Goal: Register for event/course

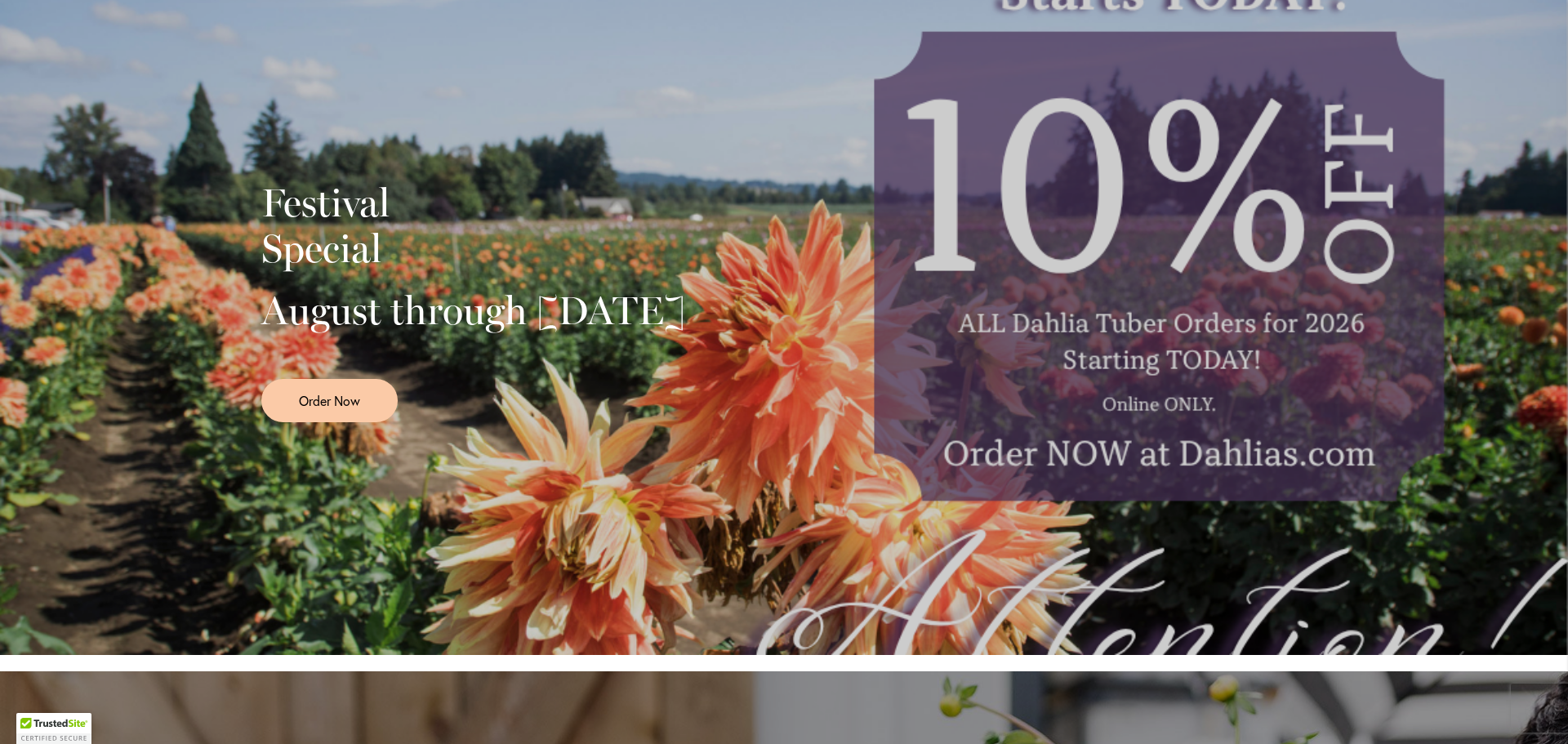
scroll to position [327, 0]
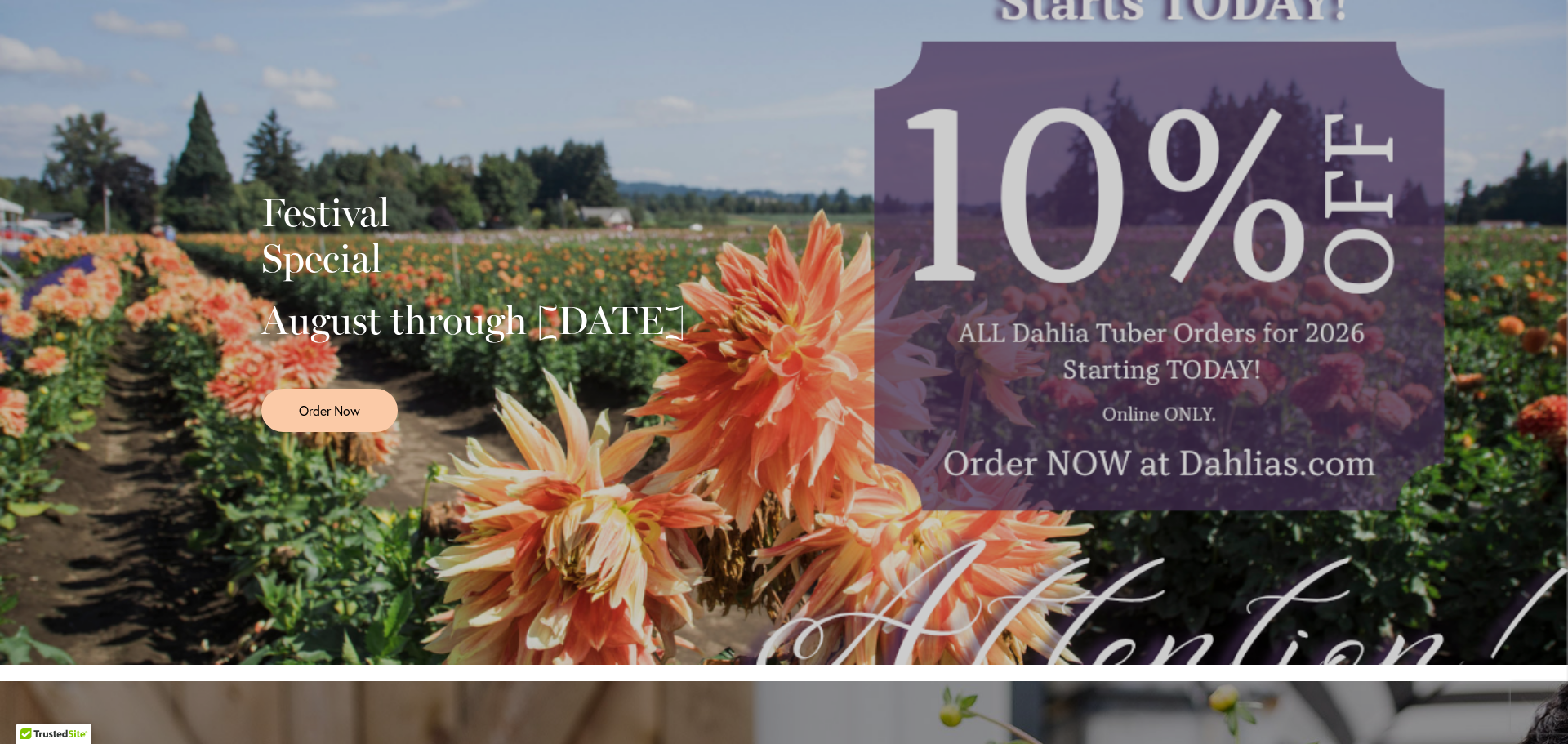
drag, startPoint x: 260, startPoint y: 298, endPoint x: 525, endPoint y: 356, distance: 271.3
click at [525, 342] on h2 "August through [DATE]" at bounding box center [473, 319] width 424 height 45
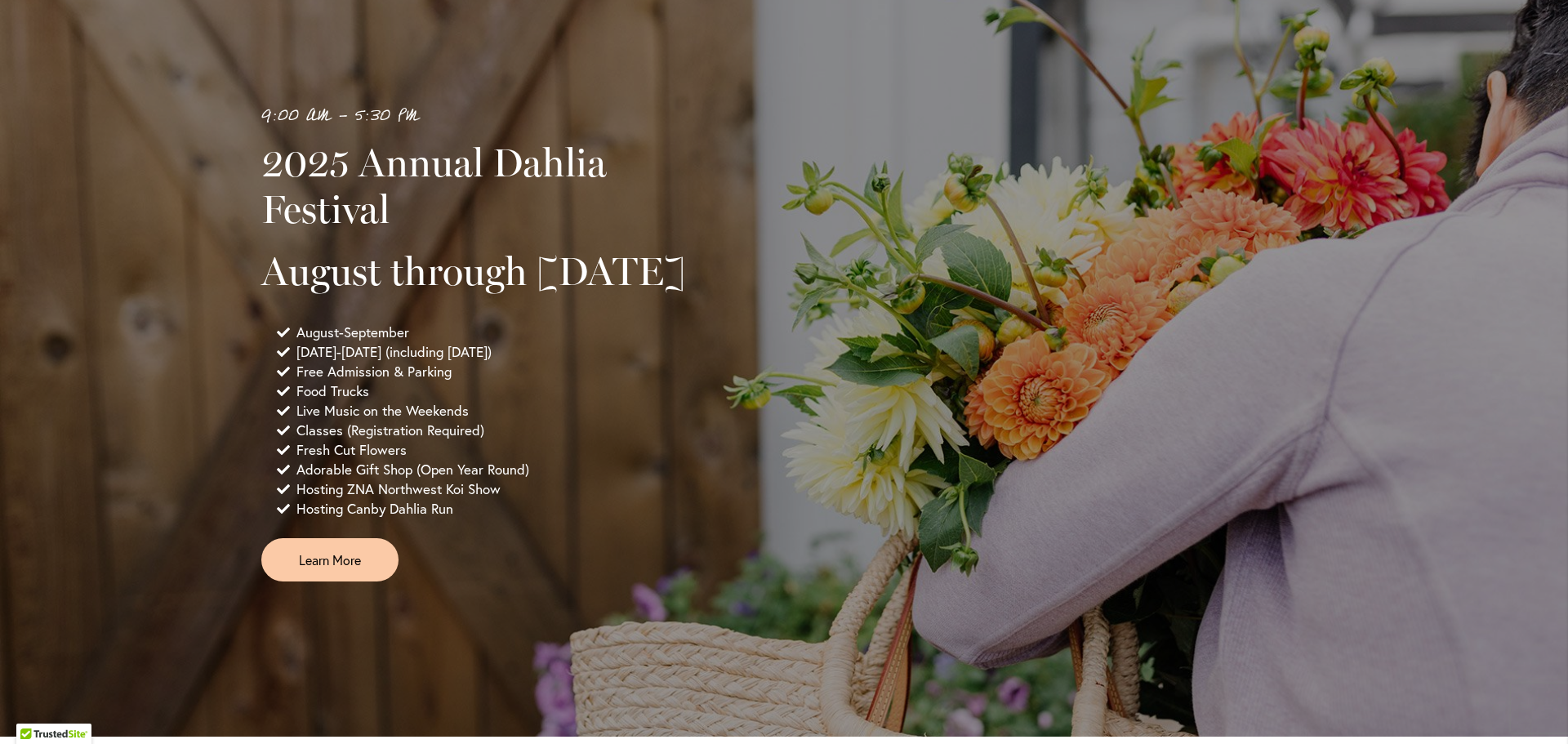
scroll to position [1061, 0]
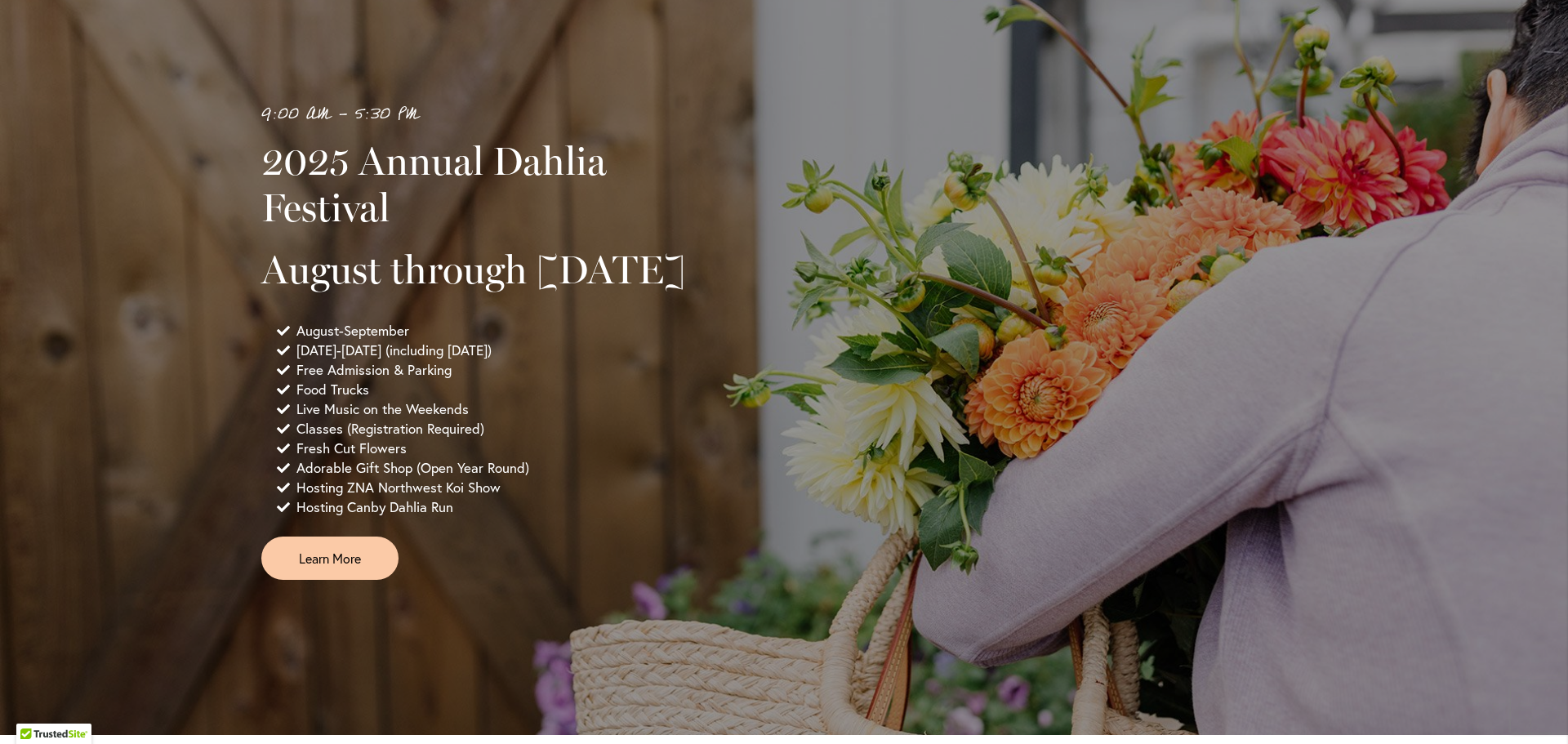
drag, startPoint x: 259, startPoint y: 112, endPoint x: 529, endPoint y: 312, distance: 336.0
click at [529, 312] on div "9:00 AM - 5:30 PM 2025 Annual Dahlia Festival August through [DATE] August-Sept…" at bounding box center [784, 340] width 1568 height 788
click at [332, 149] on h2 "2025 Annual Dahlia Festival" at bounding box center [486, 184] width 449 height 92
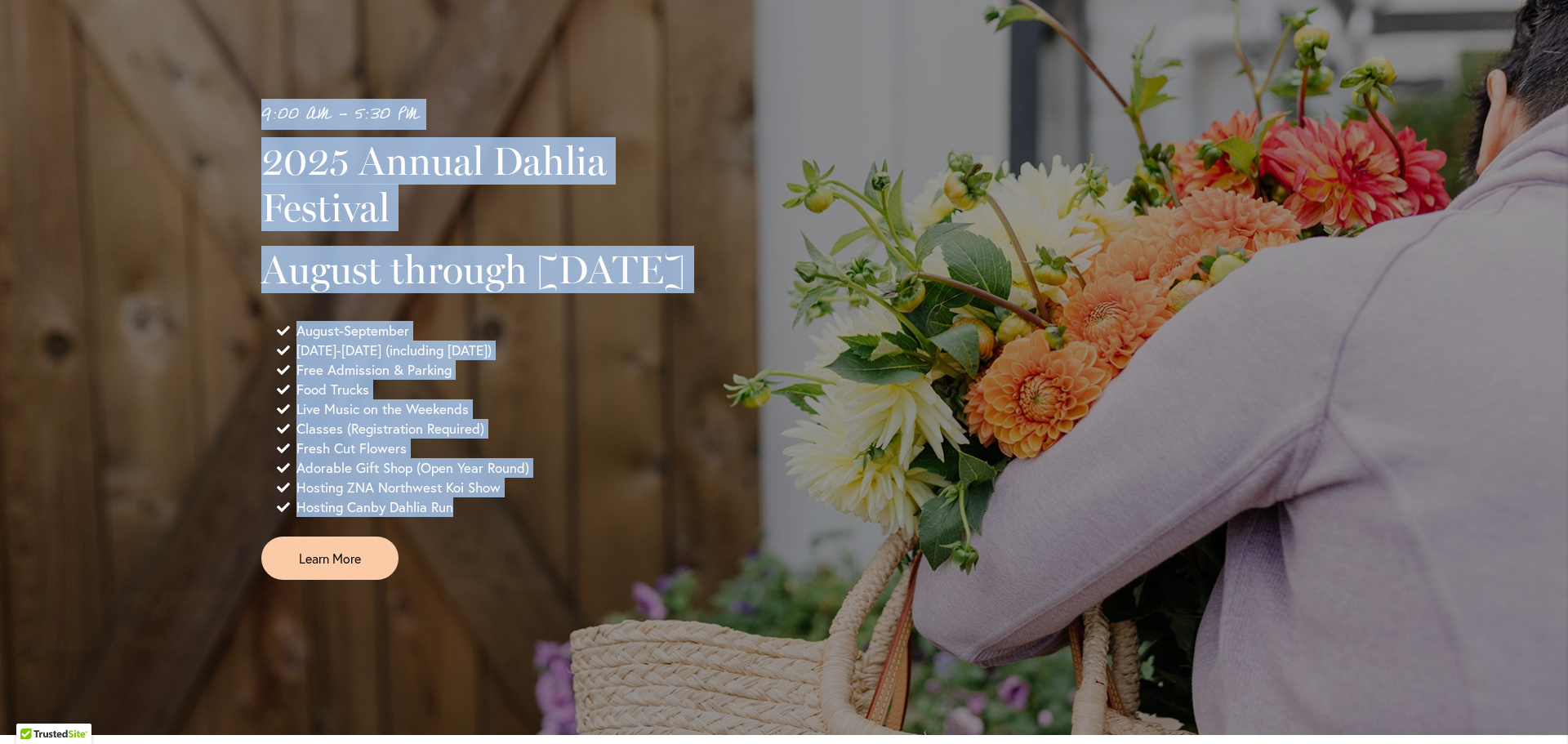
drag, startPoint x: 250, startPoint y: 112, endPoint x: 468, endPoint y: 554, distance: 492.8
click at [468, 554] on div "9:00 AM - 5:30 PM 2025 Annual Dahlia Festival August through [DATE] August-Sept…" at bounding box center [784, 340] width 1568 height 788
copy div "9:00 AM - 5:30 PM 2025 Annual Dahlia Festival August through [DATE] August-Sept…"
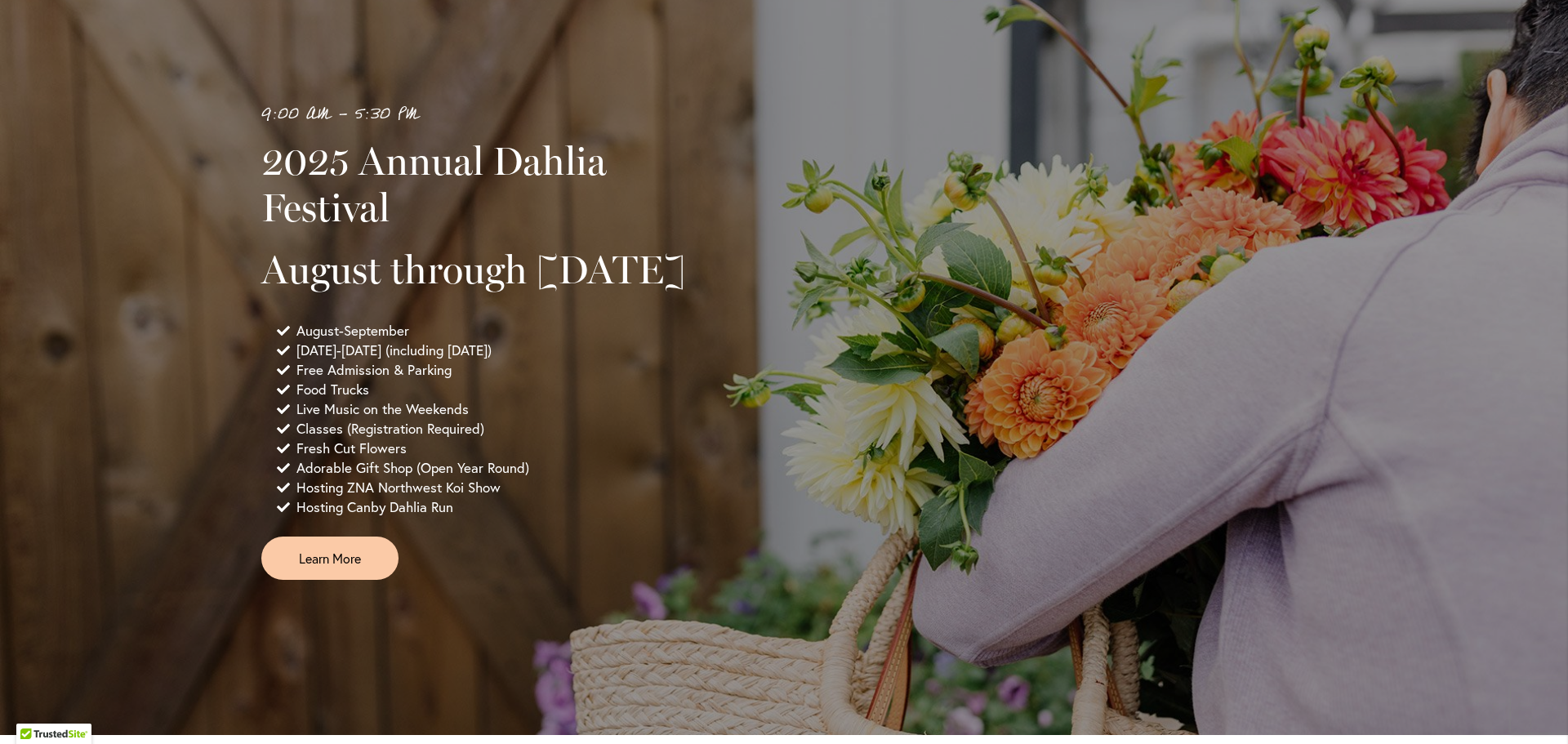
click at [590, 70] on div "9:00 AM - 5:30 PM 2025 Annual Dahlia Festival August through [DATE] August-Sept…" at bounding box center [784, 340] width 1568 height 788
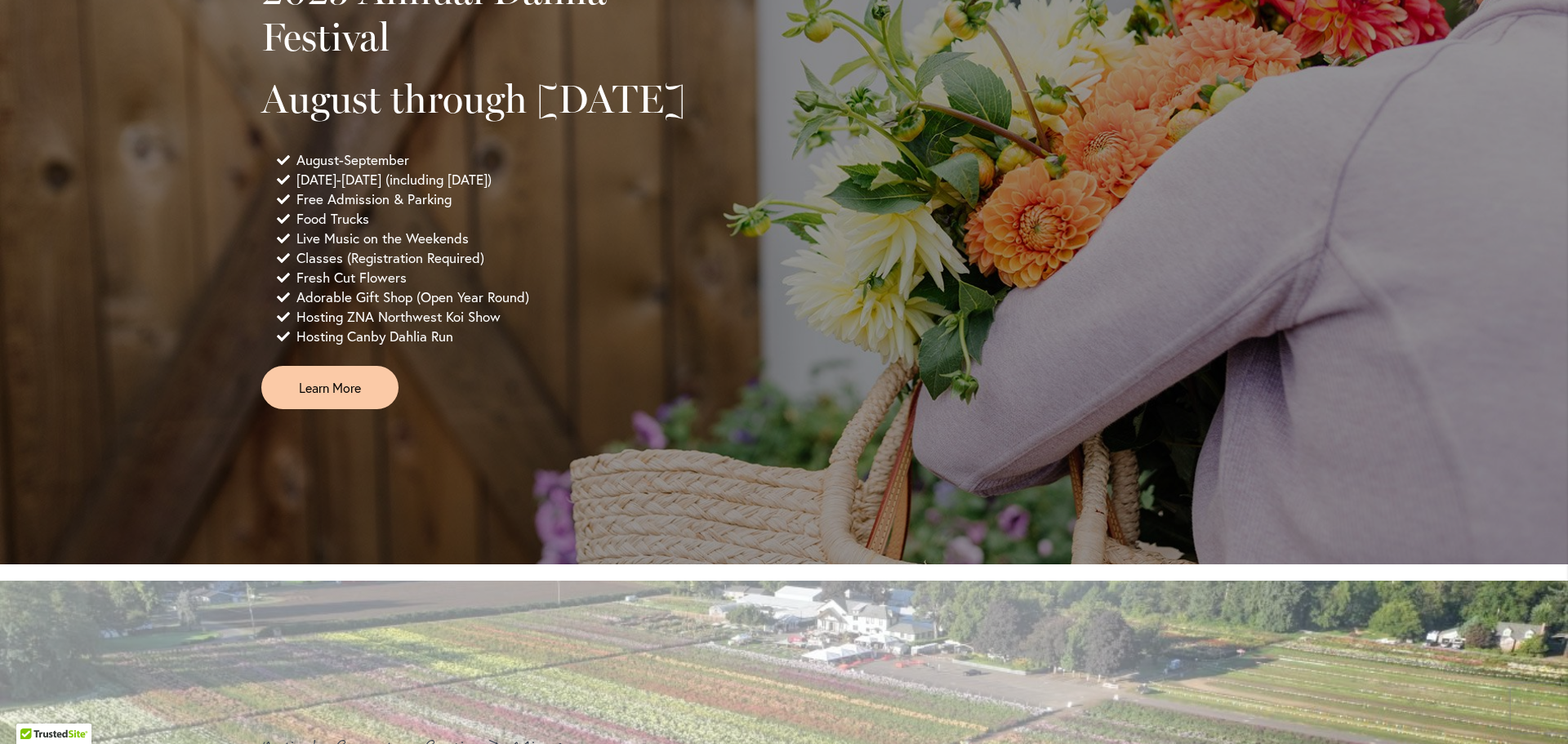
scroll to position [1633, 0]
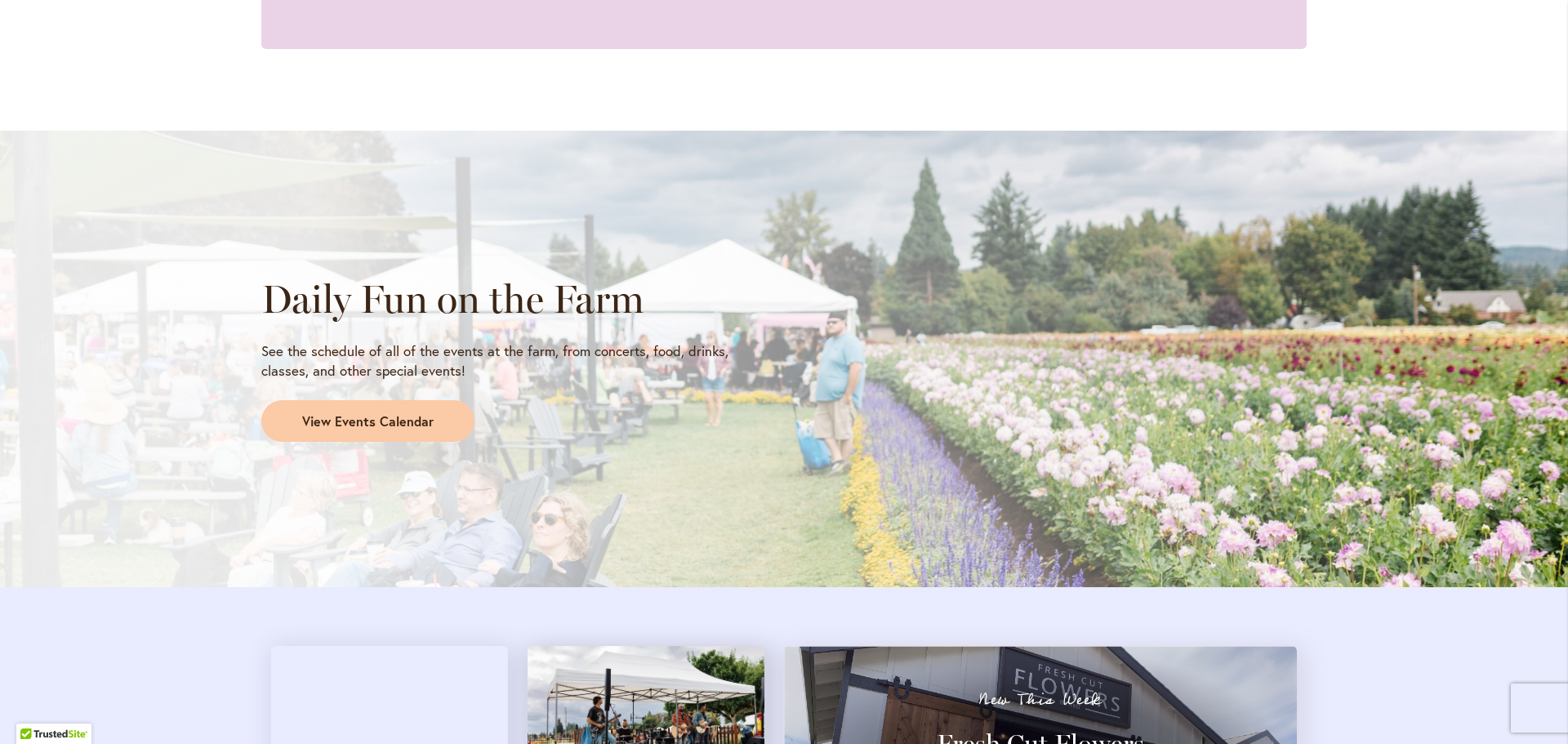
scroll to position [1470, 0]
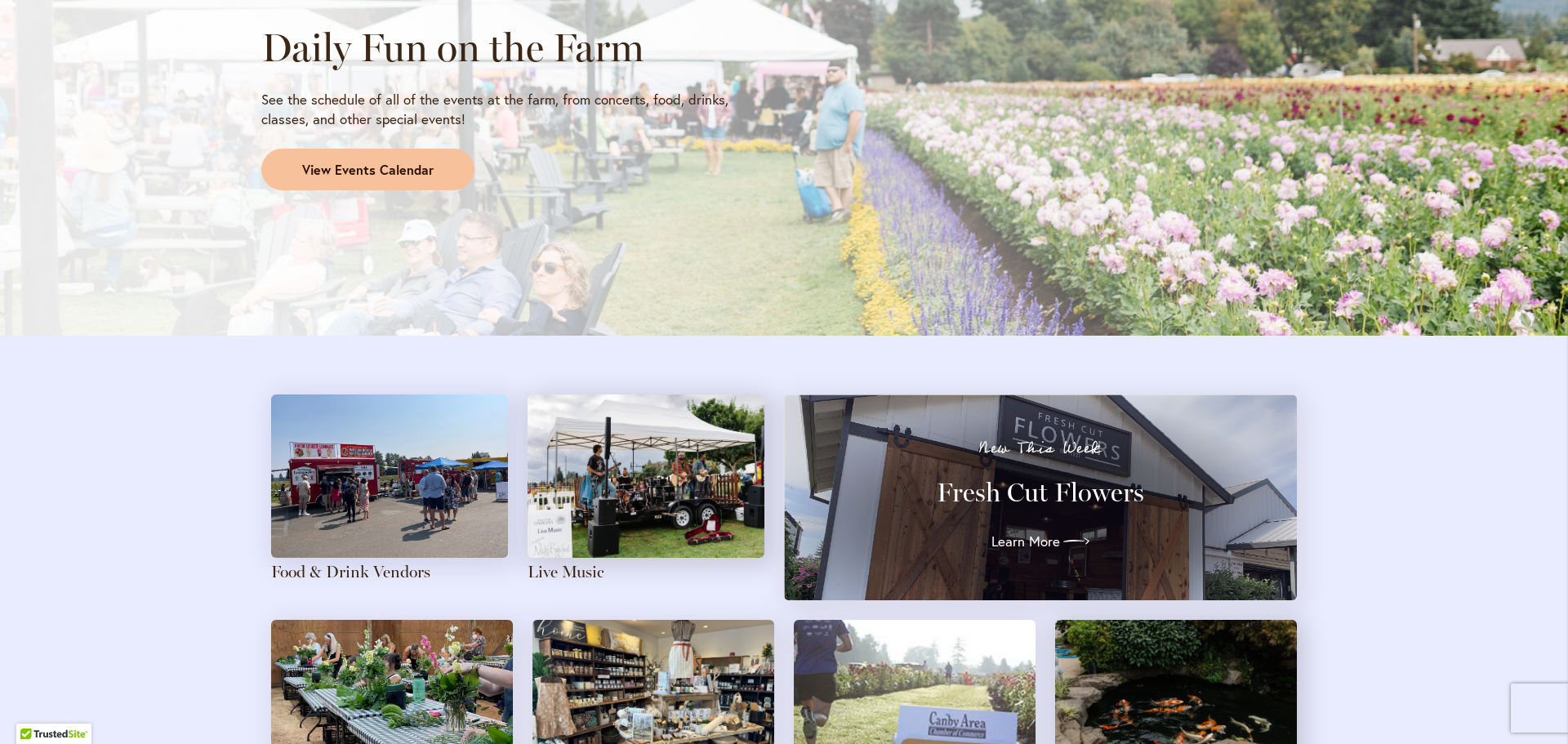
click at [417, 169] on span "View Events Calendar" at bounding box center [368, 169] width 132 height 18
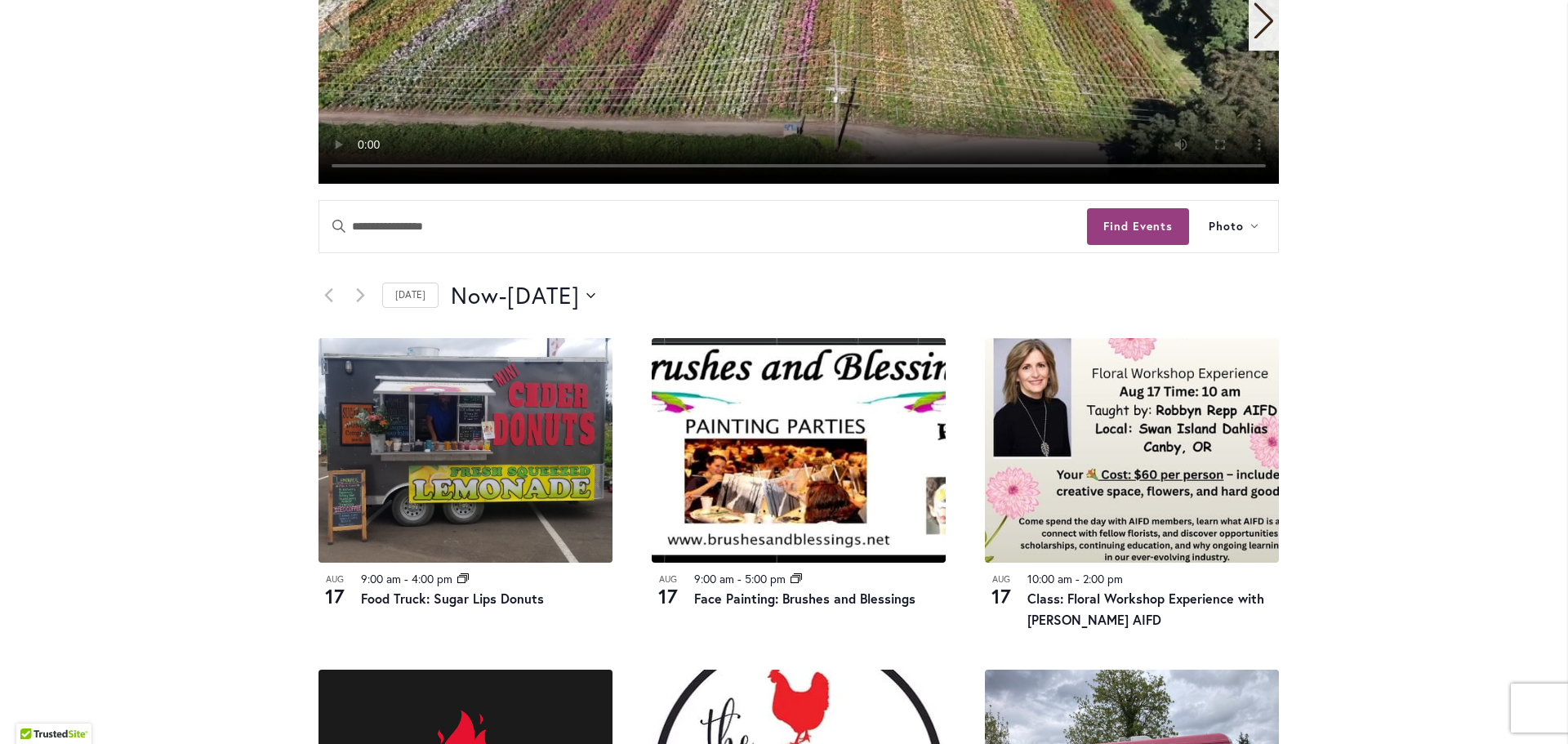
scroll to position [735, 0]
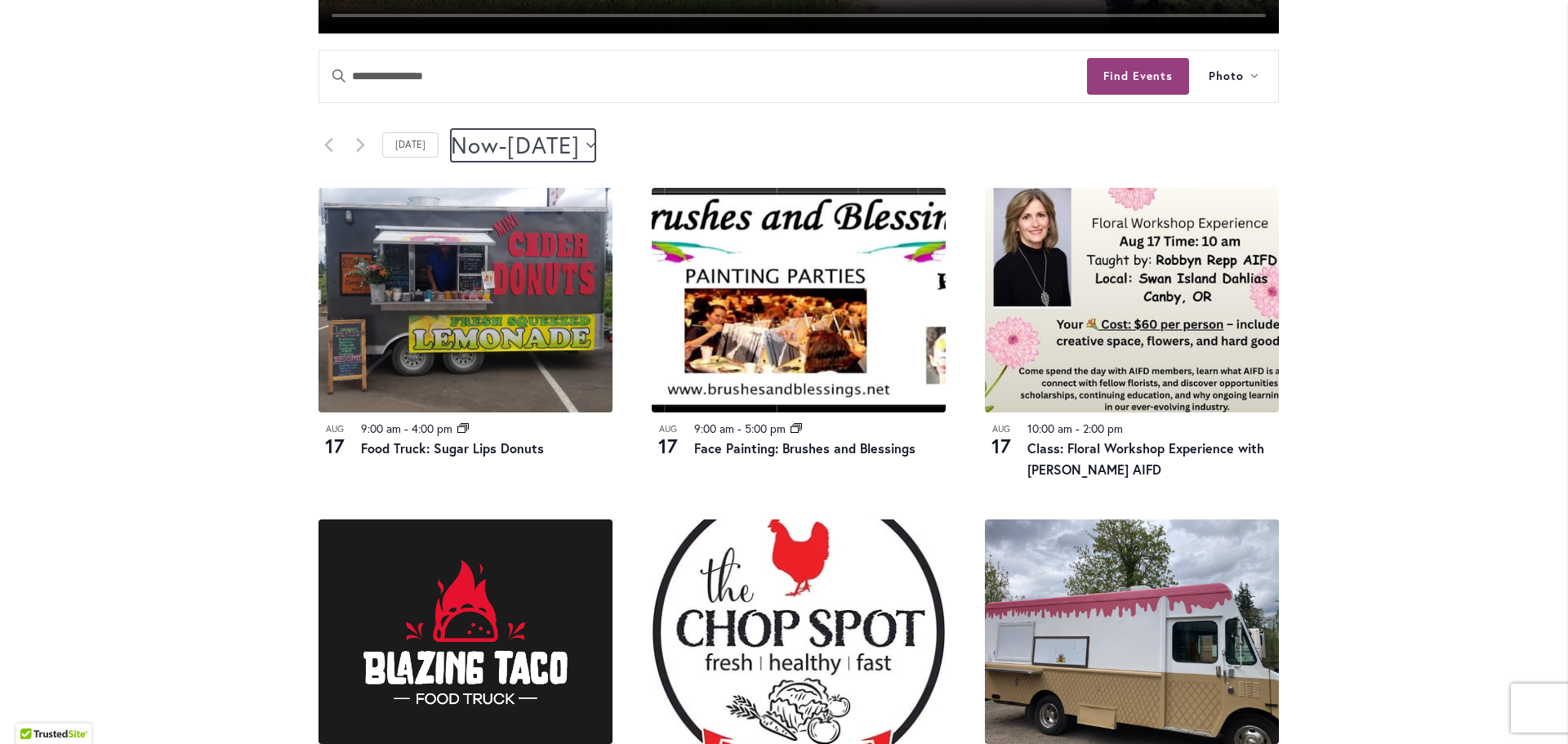
click at [595, 146] on icon "Click to toggle datepicker" at bounding box center [590, 145] width 9 height 7
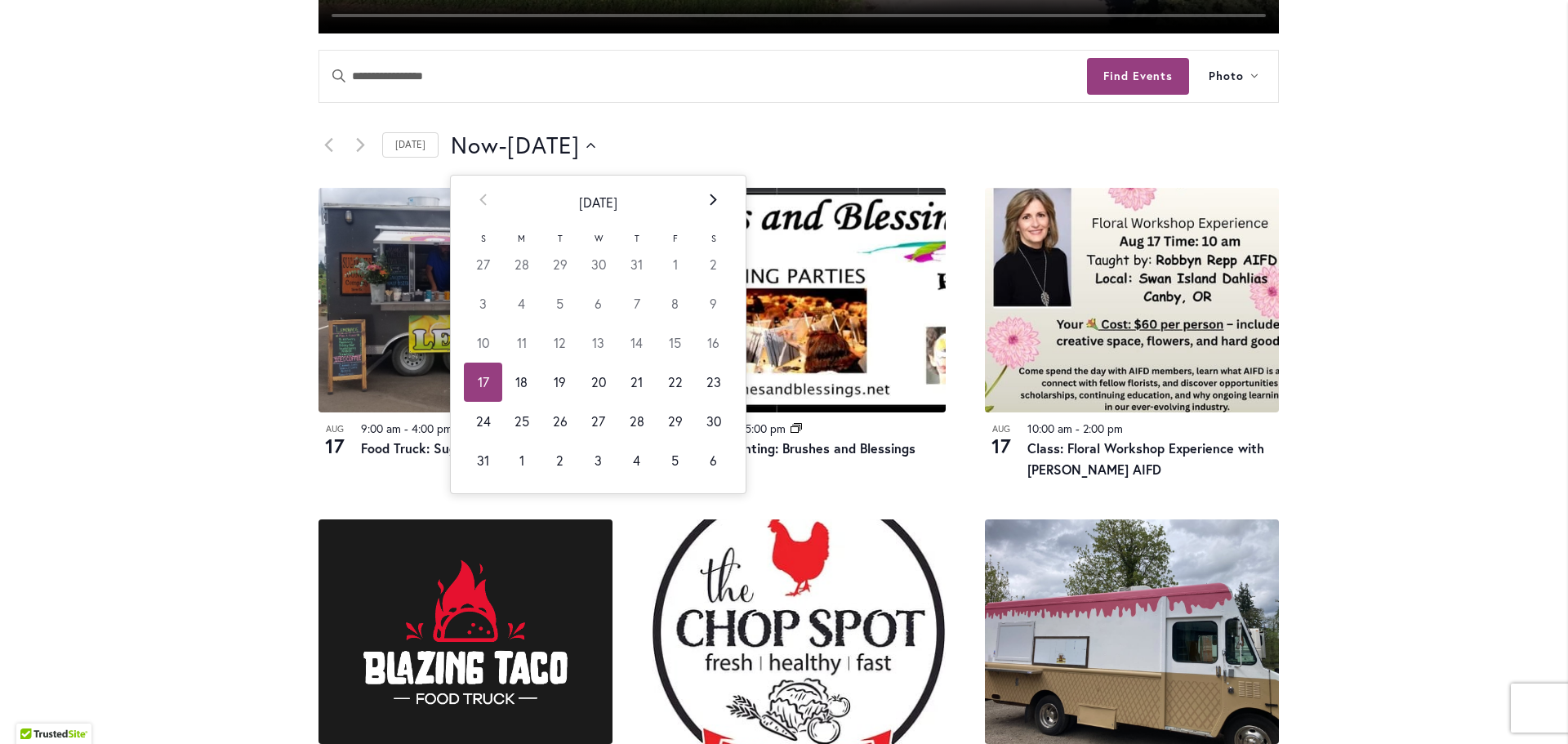
click at [709, 195] on icon at bounding box center [713, 199] width 8 height 13
click at [476, 338] on td "14" at bounding box center [483, 342] width 39 height 40
type input "*********"
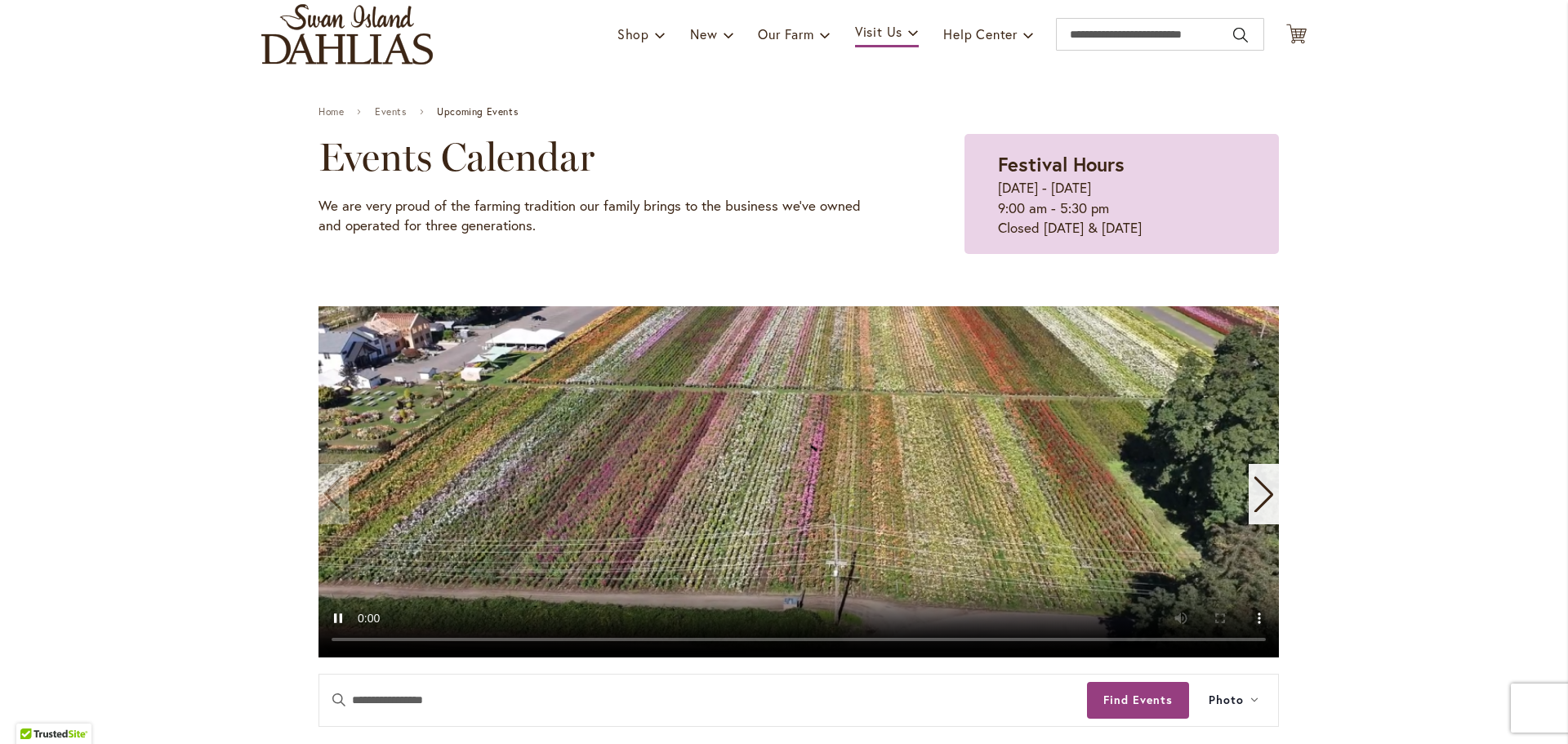
scroll to position [81, 0]
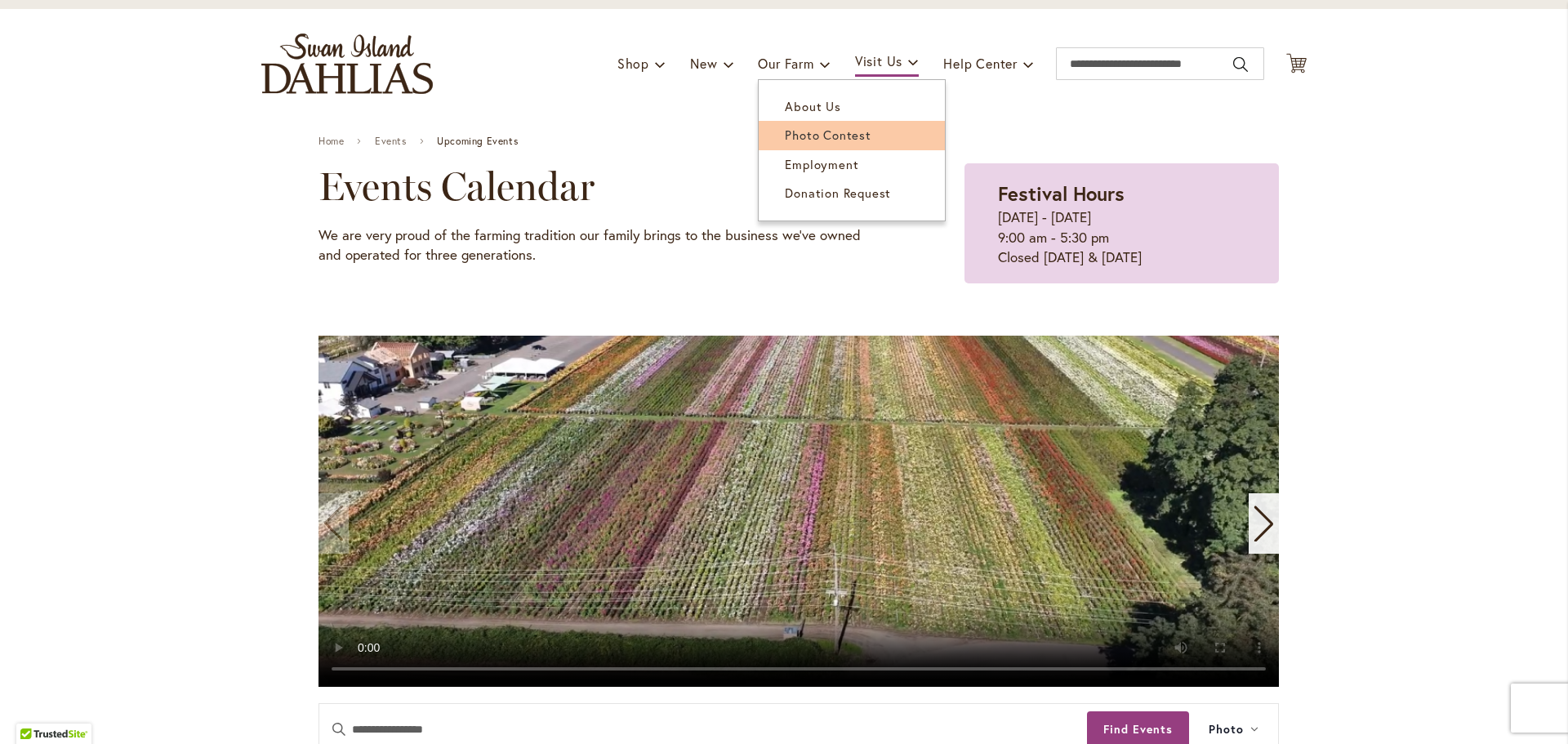
click at [821, 136] on span "Photo Contest" at bounding box center [828, 134] width 86 height 16
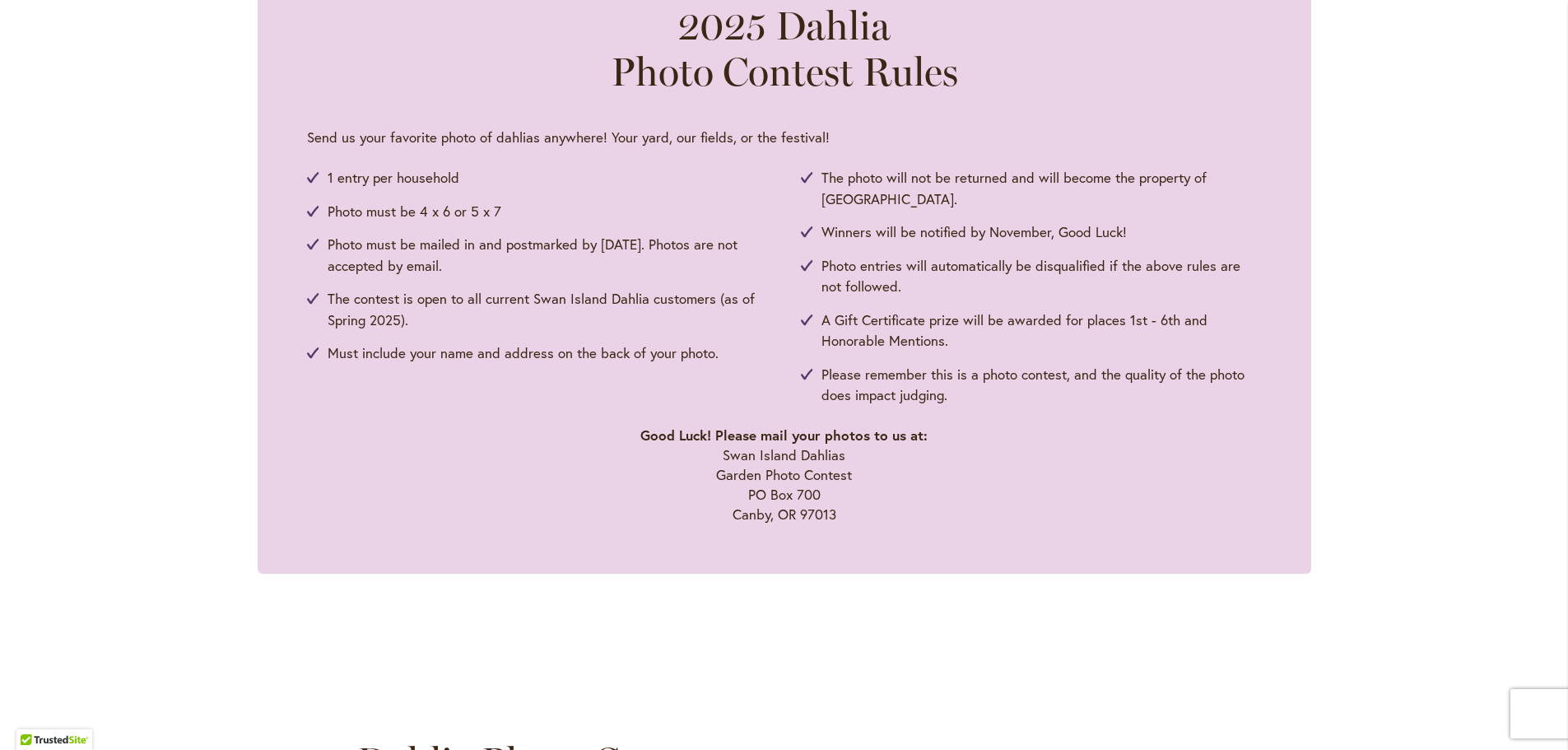
scroll to position [576, 0]
